Goal: Transaction & Acquisition: Purchase product/service

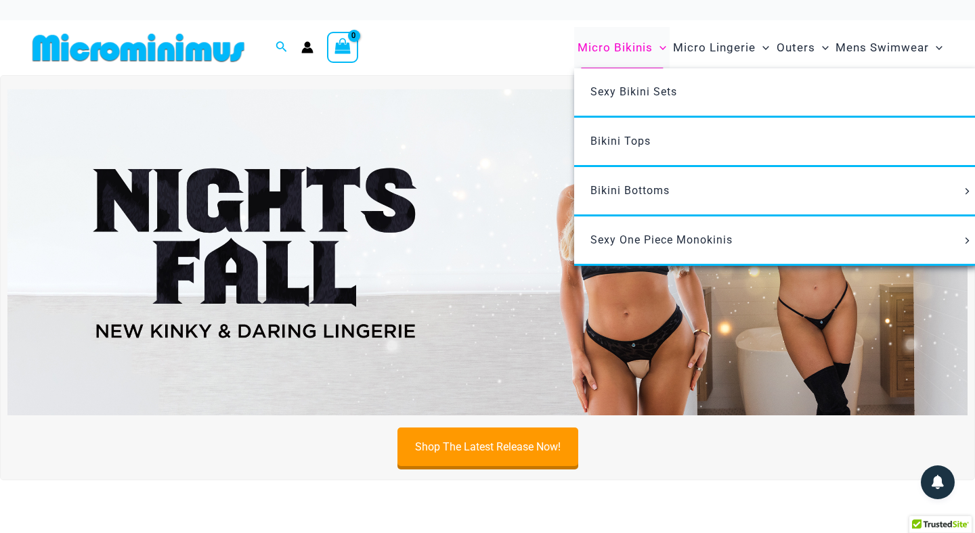
click at [615, 49] on span "Micro Bikinis" at bounding box center [614, 47] width 75 height 35
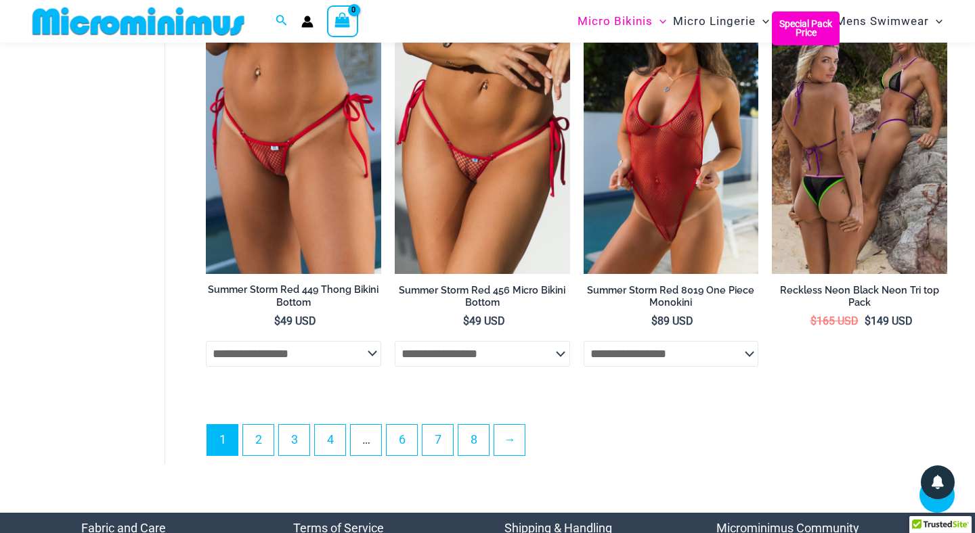
scroll to position [3200, 0]
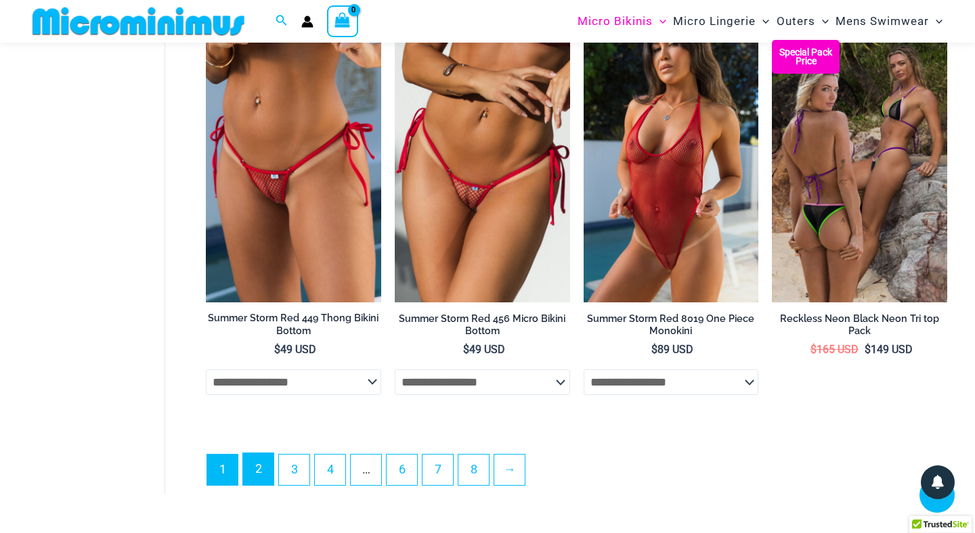
click at [262, 462] on link "2" at bounding box center [258, 470] width 30 height 32
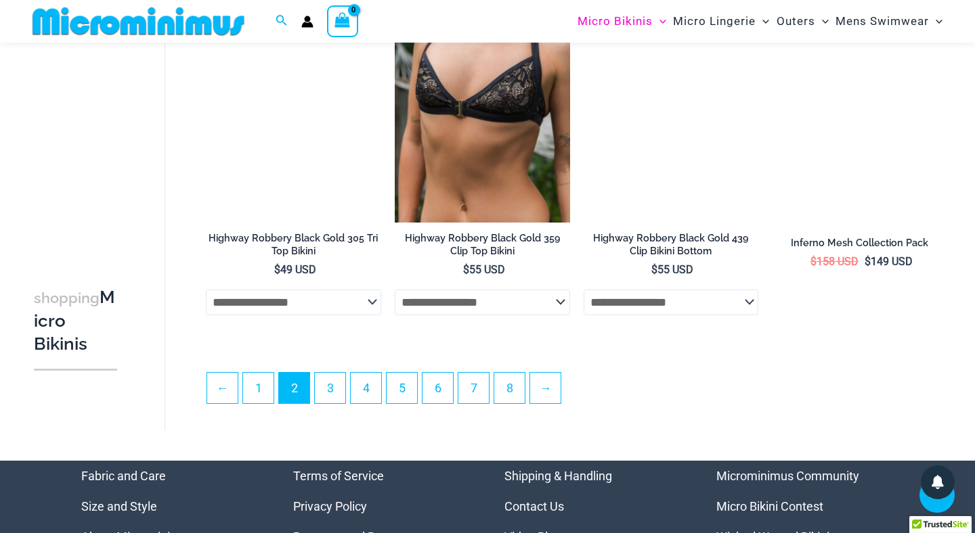
scroll to position [3019, 0]
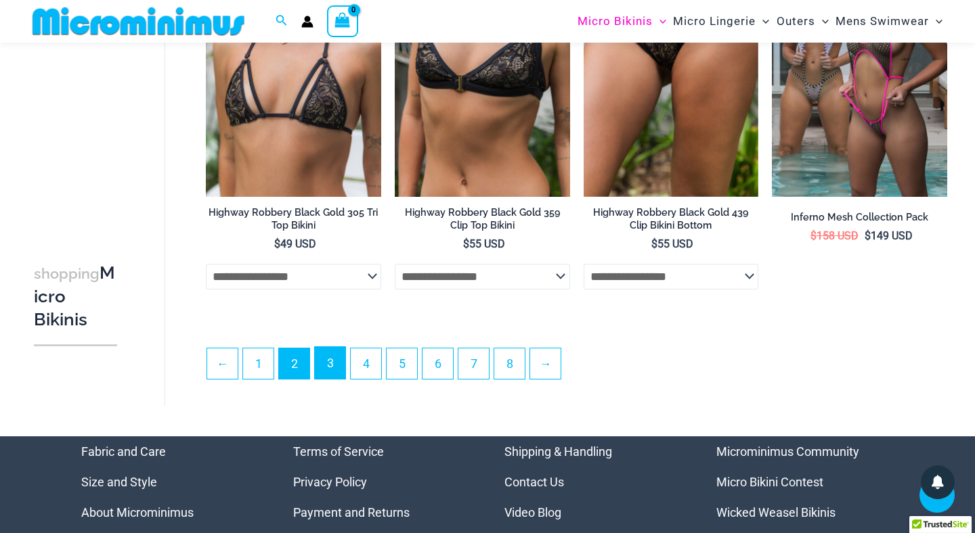
click at [330, 366] on link "3" at bounding box center [330, 363] width 30 height 32
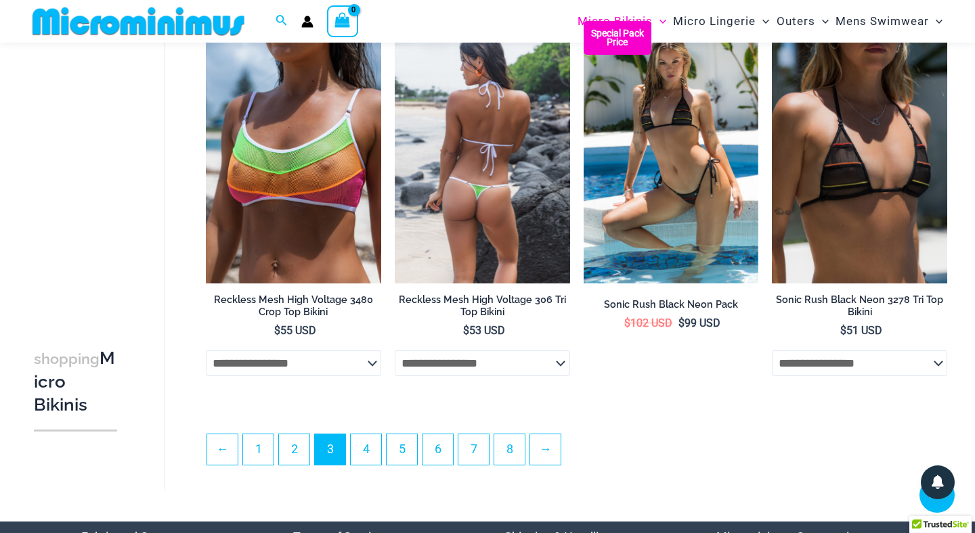
scroll to position [3001, 0]
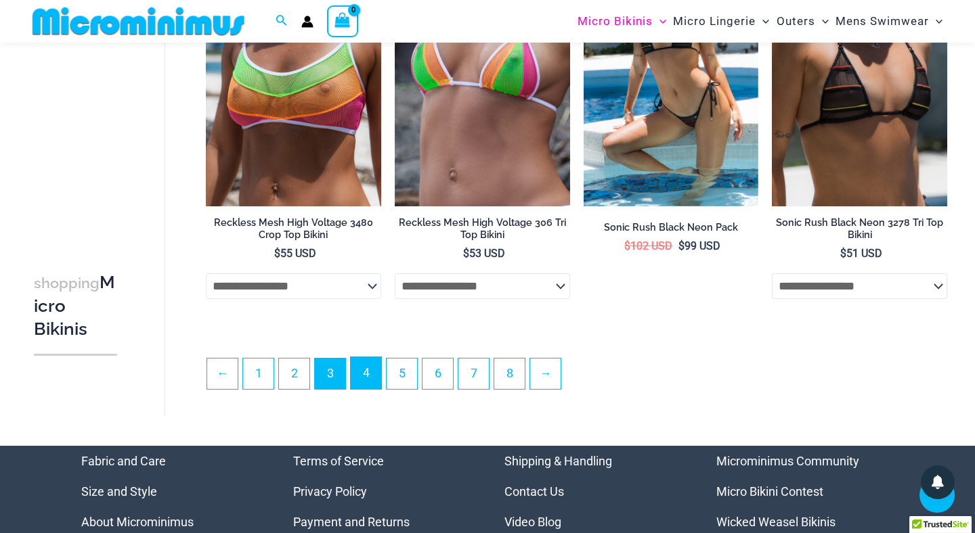
click at [366, 375] on link "4" at bounding box center [366, 373] width 30 height 32
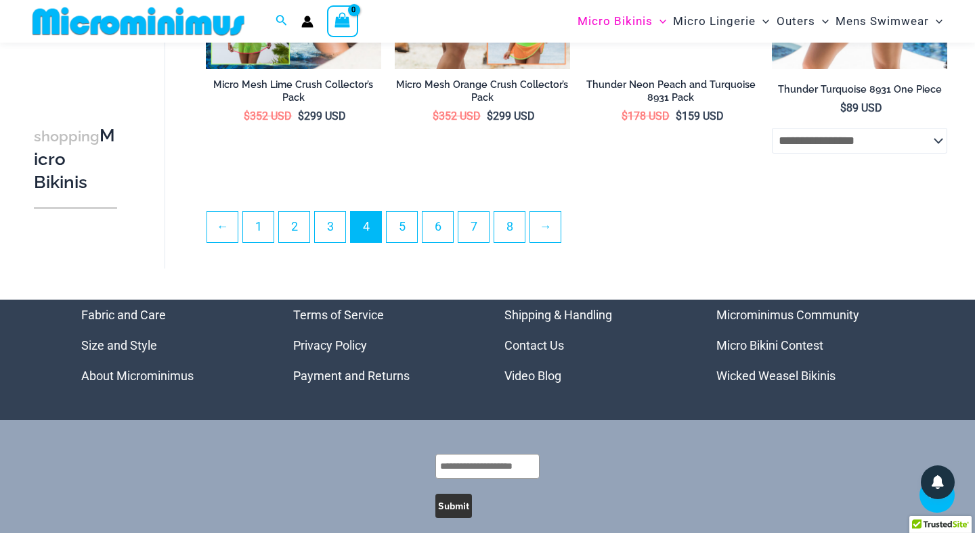
scroll to position [3150, 0]
